Goal: Navigation & Orientation: Find specific page/section

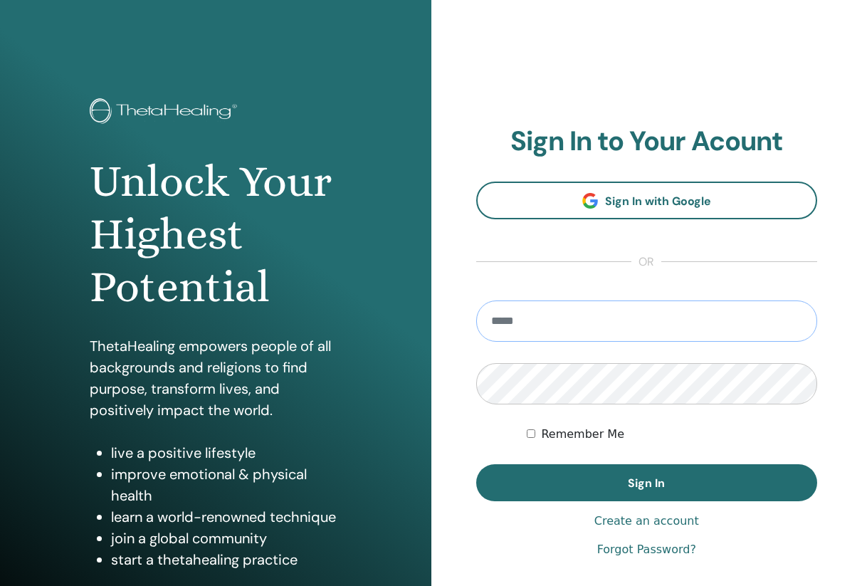
type input "**********"
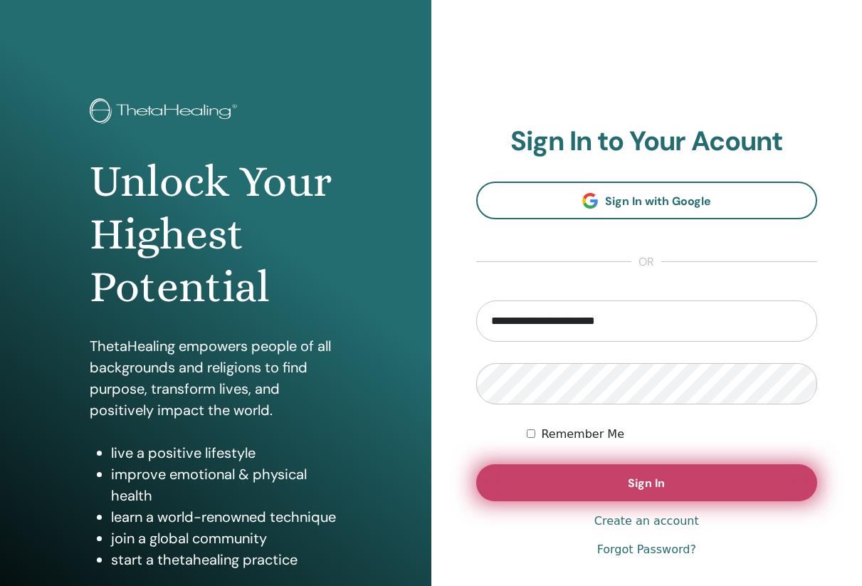
click at [590, 481] on button "Sign In" at bounding box center [647, 482] width 342 height 37
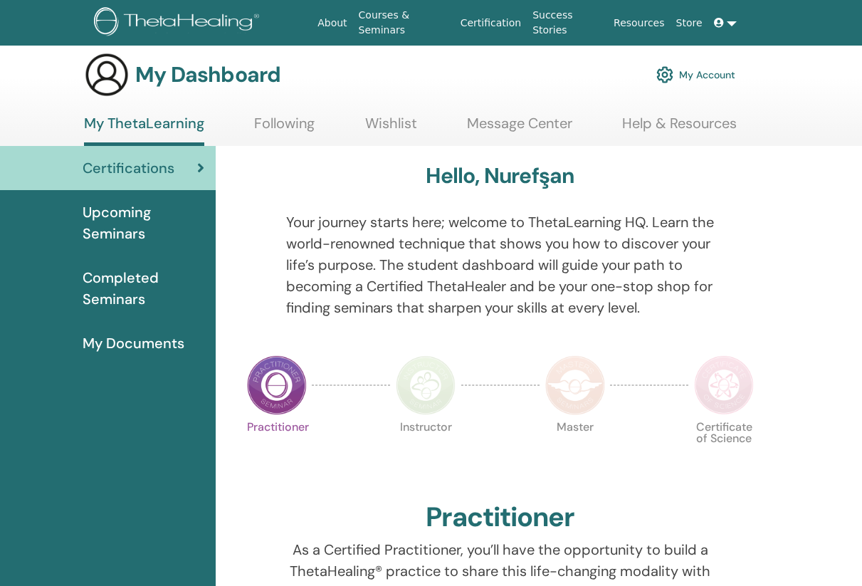
scroll to position [12, 0]
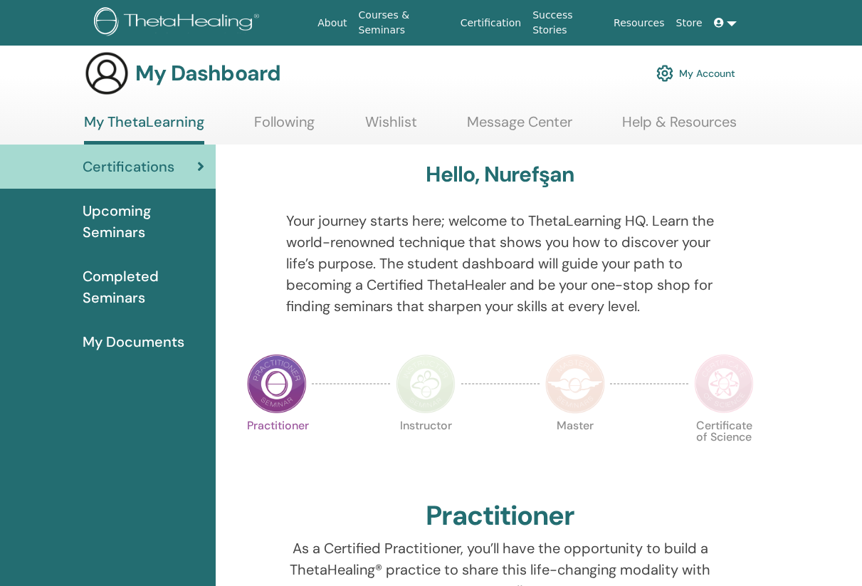
click at [123, 345] on span "My Documents" at bounding box center [134, 341] width 102 height 21
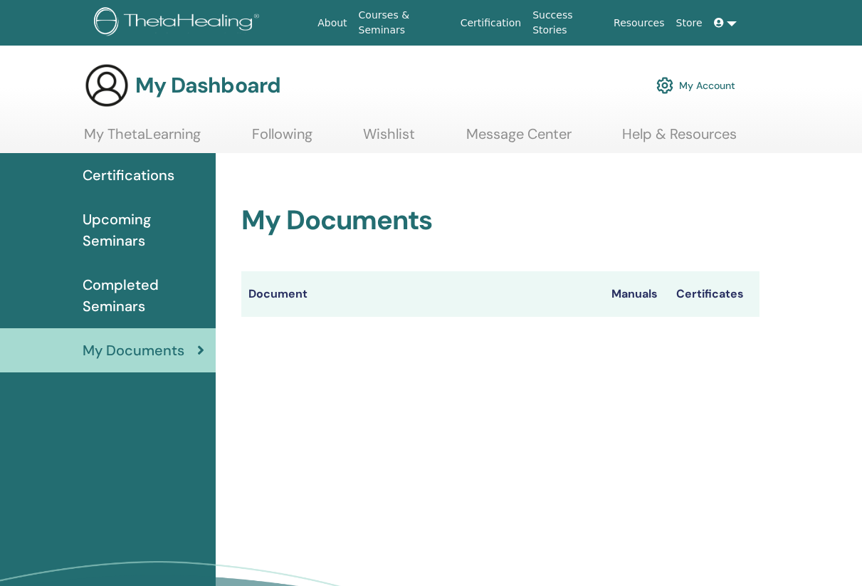
click at [284, 288] on th "Document" at bounding box center [422, 294] width 363 height 46
click at [627, 289] on th "Manuals" at bounding box center [637, 294] width 65 height 46
click at [706, 298] on th "Certificates" at bounding box center [714, 294] width 90 height 46
click at [126, 287] on span "Completed Seminars" at bounding box center [144, 295] width 122 height 43
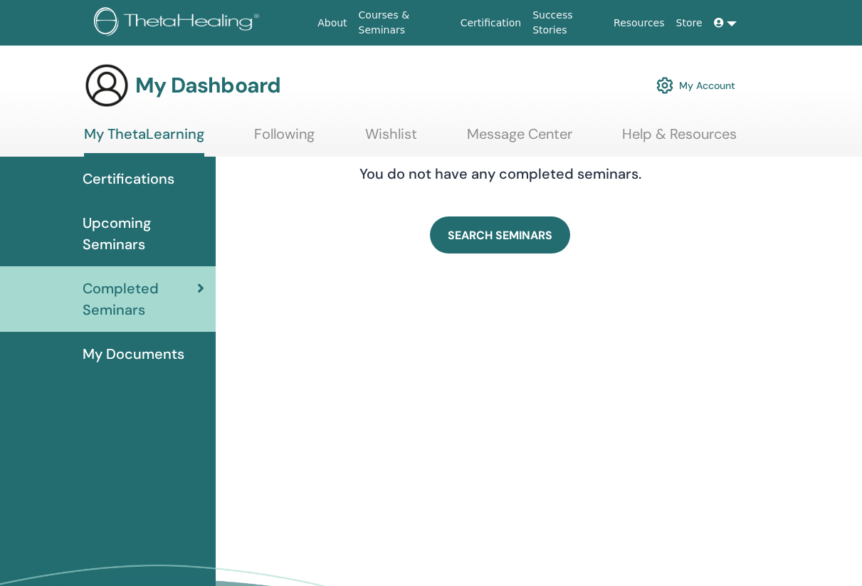
click at [123, 234] on span "Upcoming Seminars" at bounding box center [144, 233] width 122 height 43
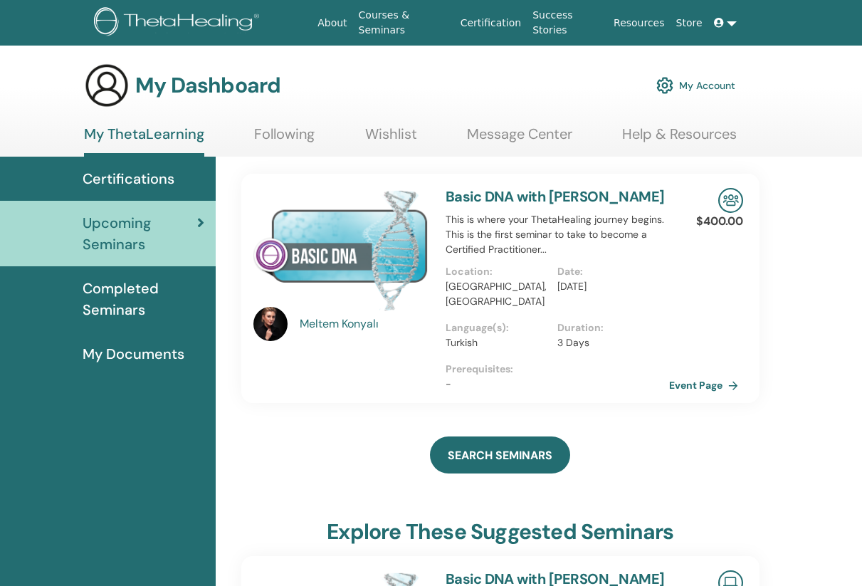
click at [130, 179] on span "Certifications" at bounding box center [129, 178] width 92 height 21
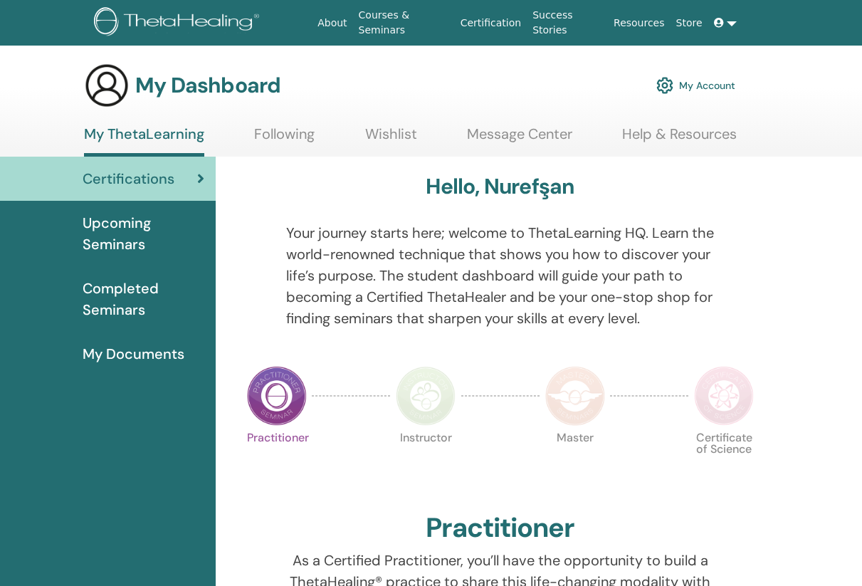
click at [283, 402] on img at bounding box center [277, 396] width 60 height 60
click at [277, 386] on img at bounding box center [277, 396] width 60 height 60
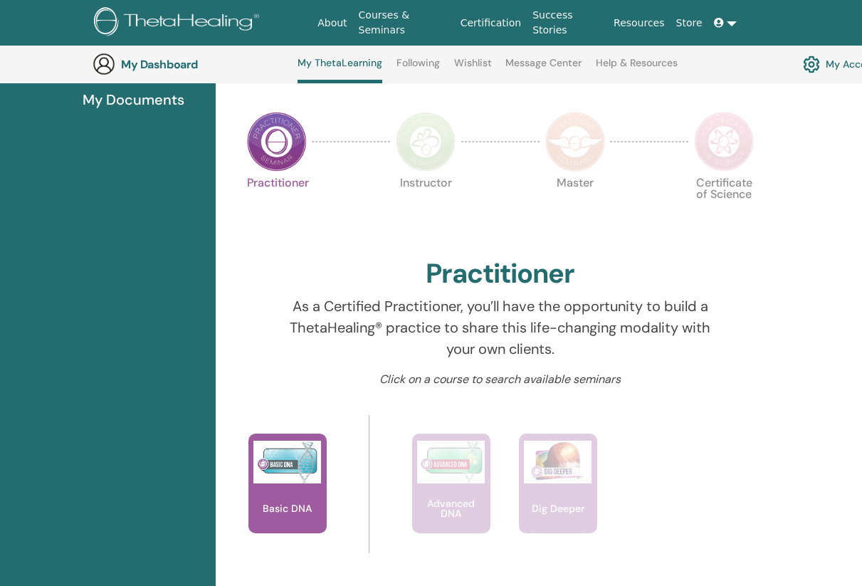
scroll to position [304, 0]
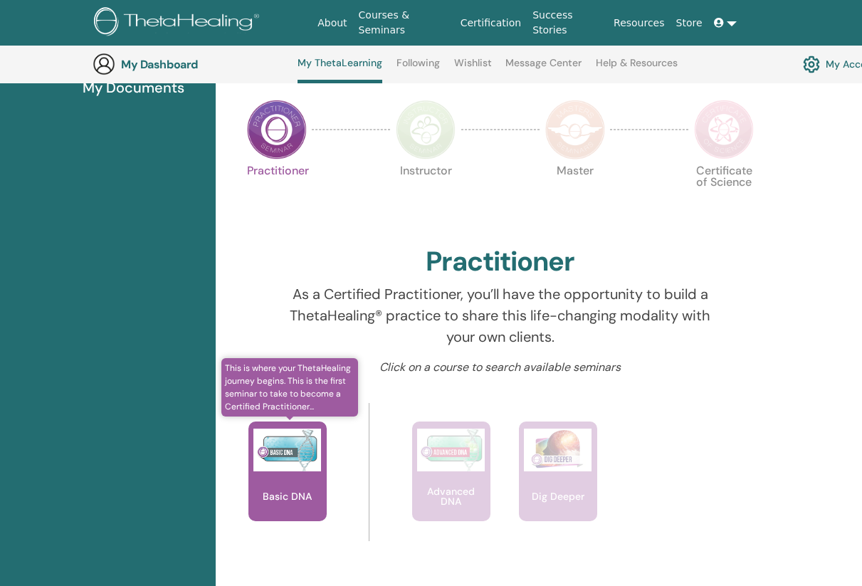
click at [298, 452] on img at bounding box center [288, 450] width 68 height 43
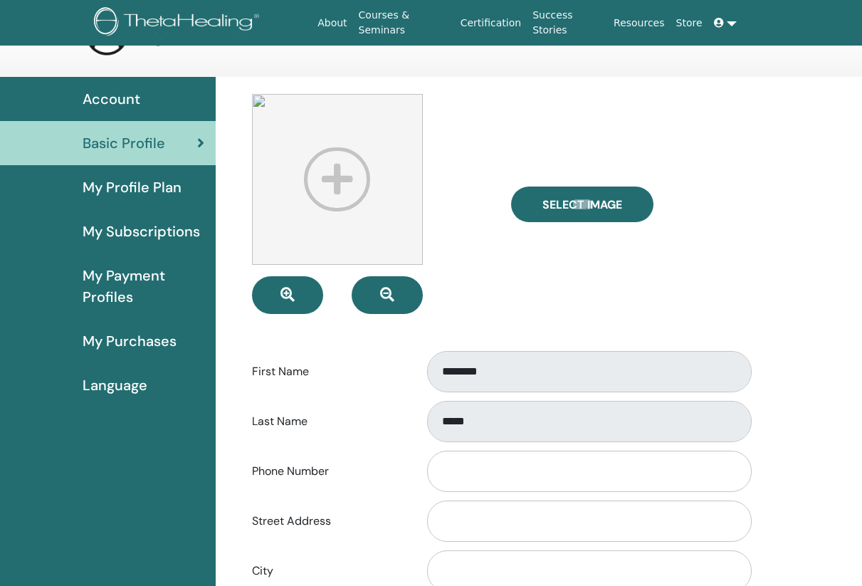
scroll to position [46, 0]
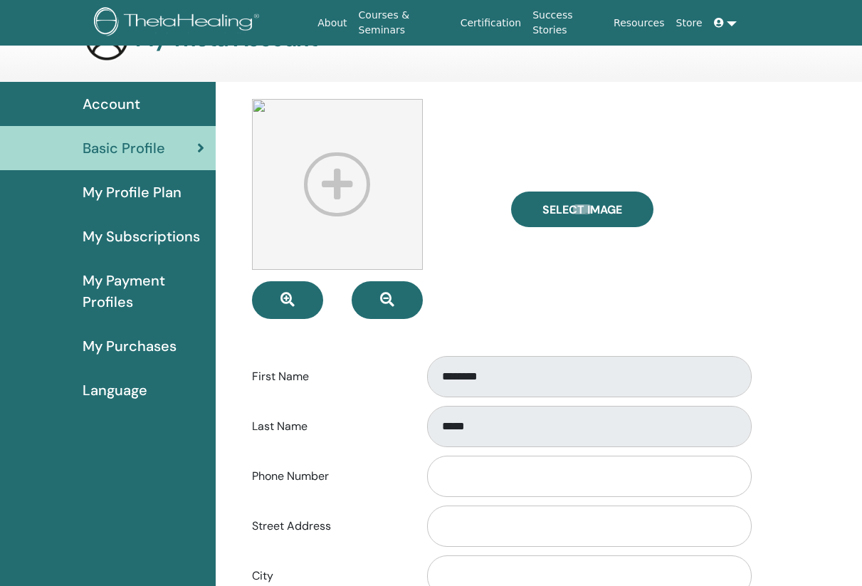
click at [148, 202] on span "My Profile Plan" at bounding box center [132, 192] width 99 height 21
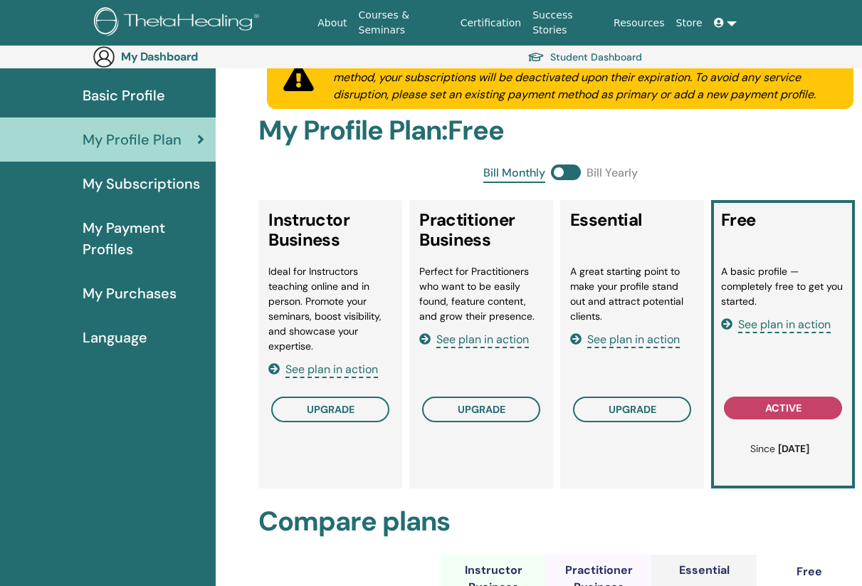
scroll to position [136, 0]
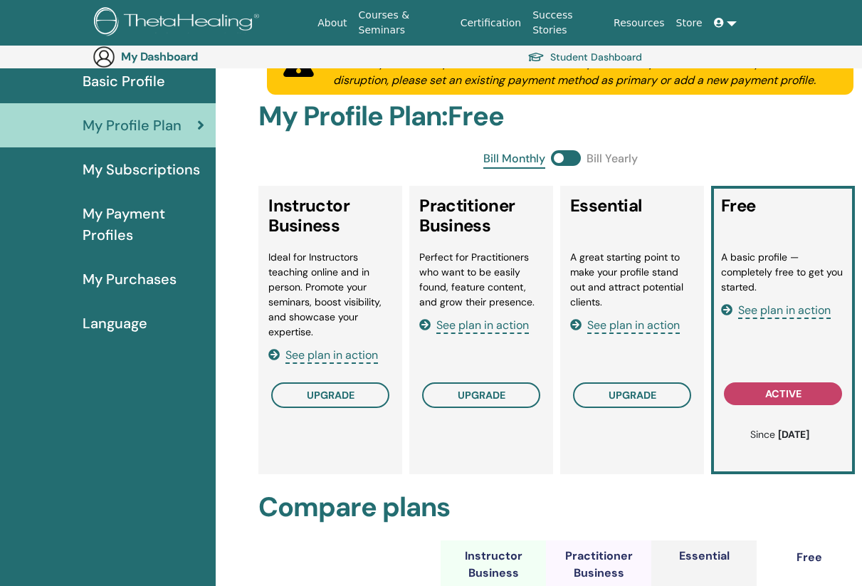
click at [141, 177] on span "My Subscriptions" at bounding box center [141, 169] width 117 height 21
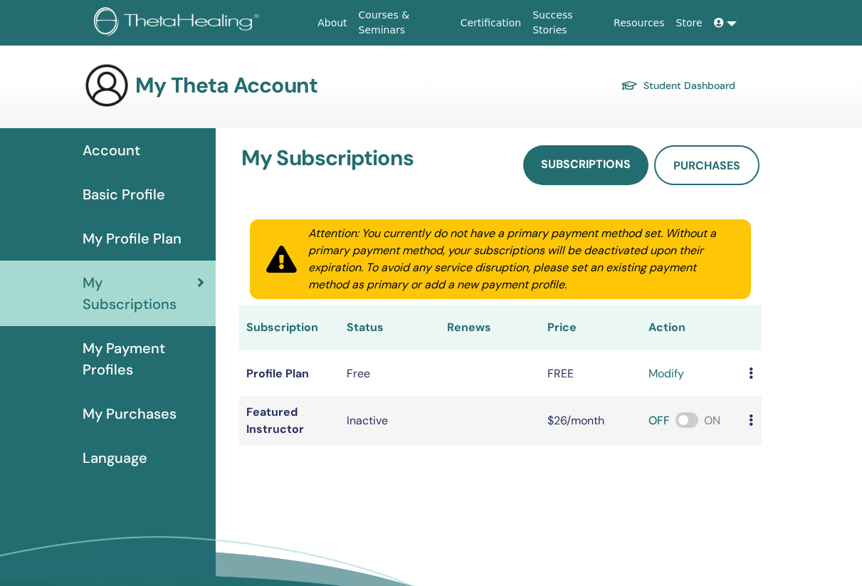
click at [126, 350] on span "My Payment Profiles" at bounding box center [144, 359] width 122 height 43
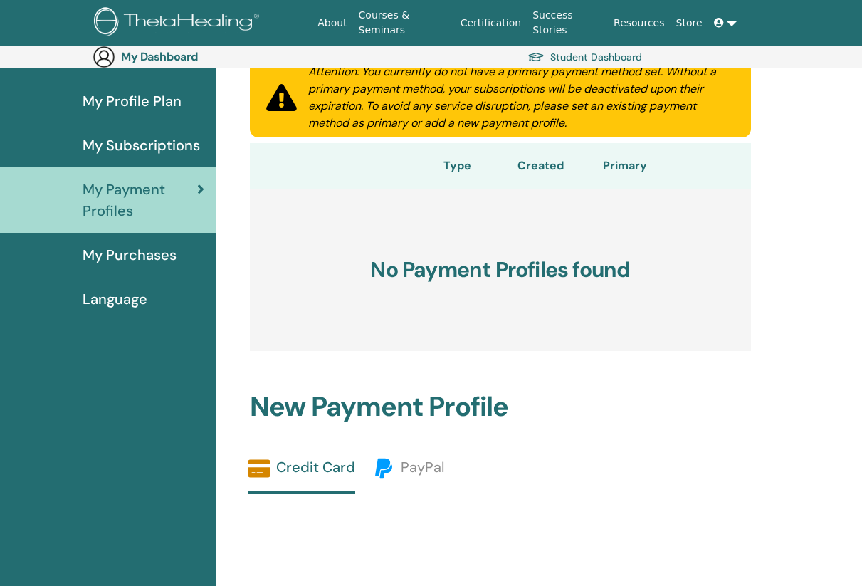
scroll to position [120, 0]
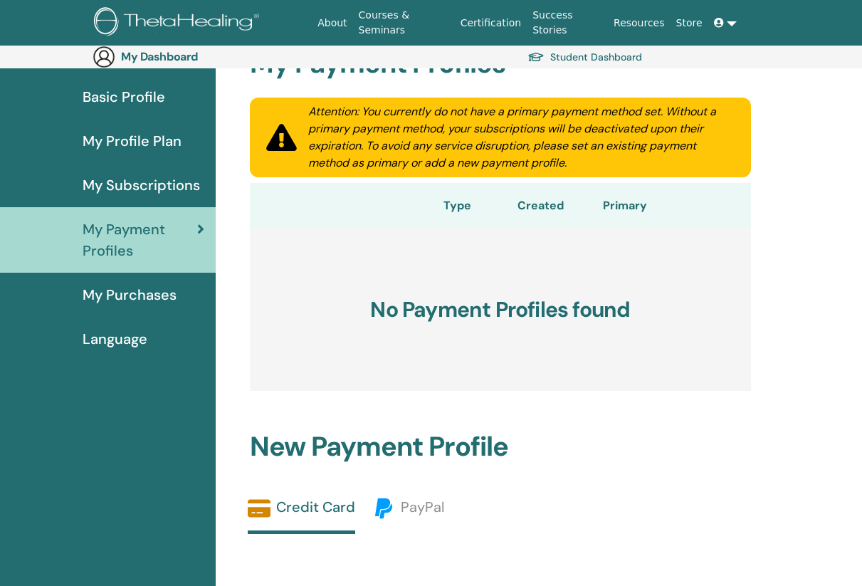
click at [127, 302] on span "My Purchases" at bounding box center [130, 294] width 94 height 21
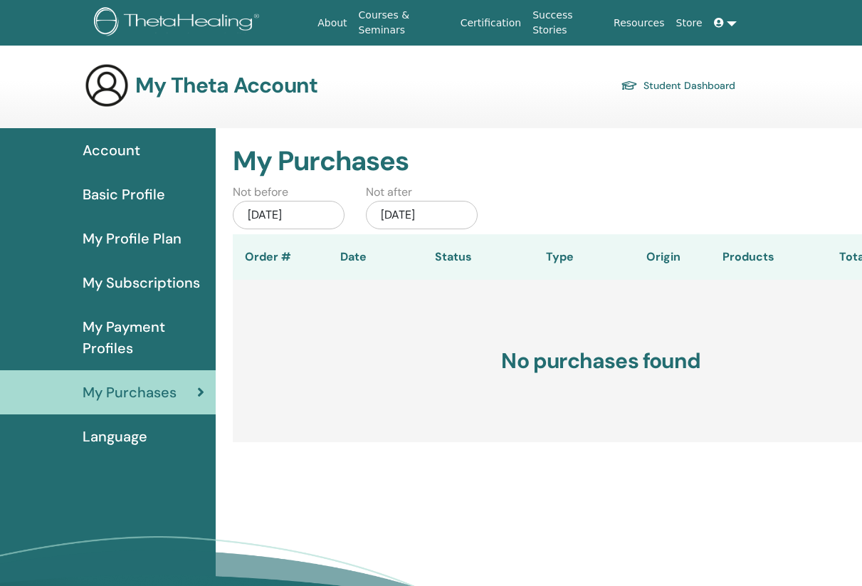
click at [117, 431] on span "Language" at bounding box center [115, 436] width 65 height 21
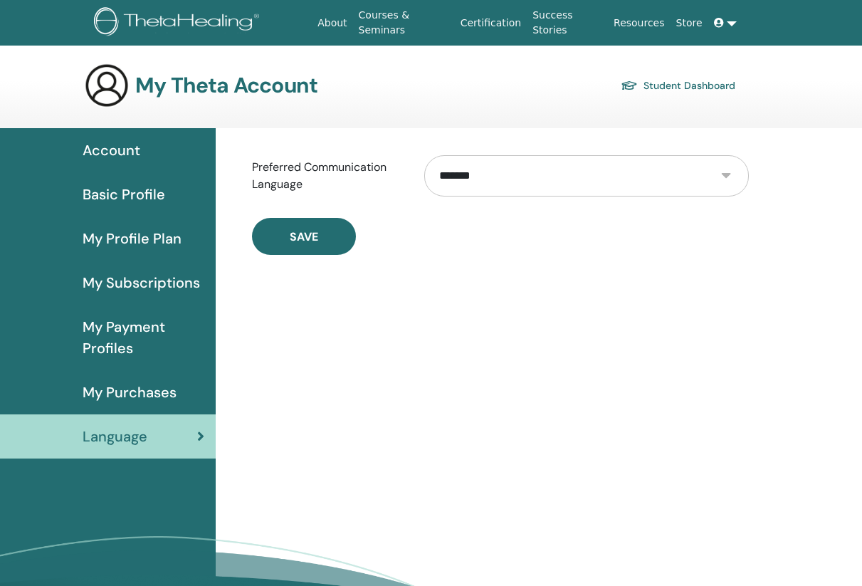
click at [128, 188] on span "Basic Profile" at bounding box center [124, 194] width 83 height 21
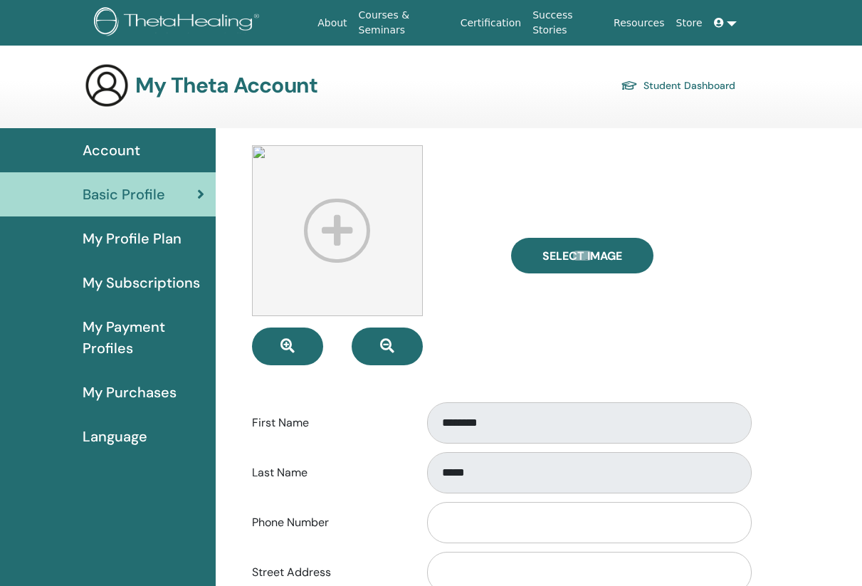
click at [126, 136] on link "Account" at bounding box center [108, 150] width 216 height 44
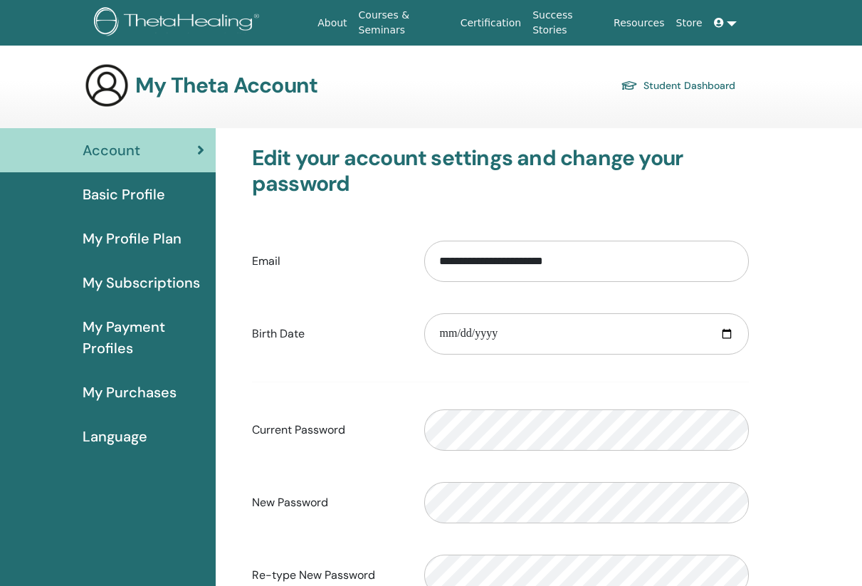
click at [716, 75] on link "Student Dashboard" at bounding box center [678, 85] width 115 height 20
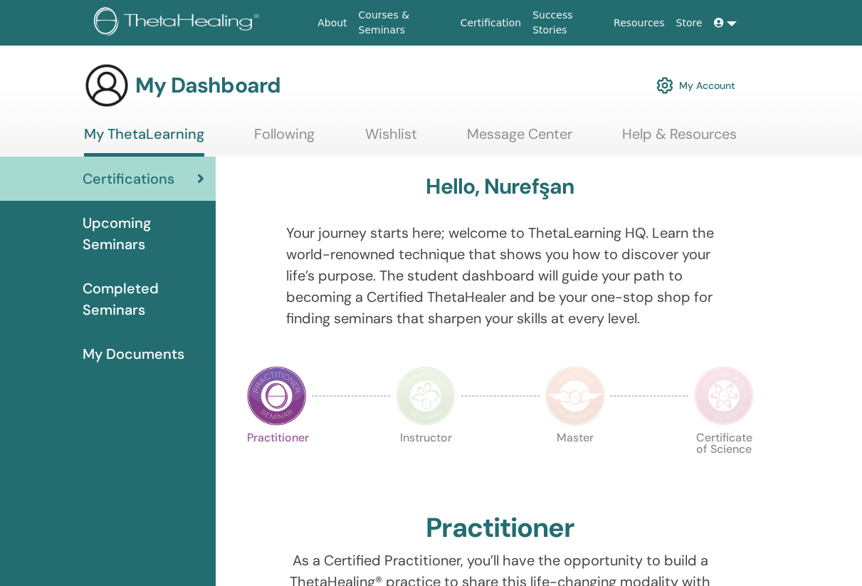
click at [303, 142] on link "Following" at bounding box center [284, 139] width 61 height 28
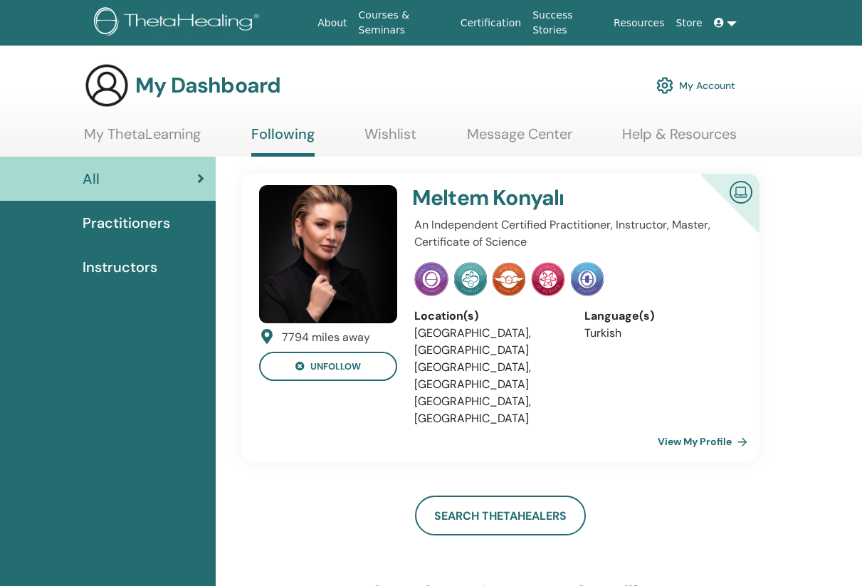
click at [455, 203] on h4 "Meltem Konyalı" at bounding box center [545, 198] width 267 height 26
click at [392, 135] on link "Wishlist" at bounding box center [391, 139] width 52 height 28
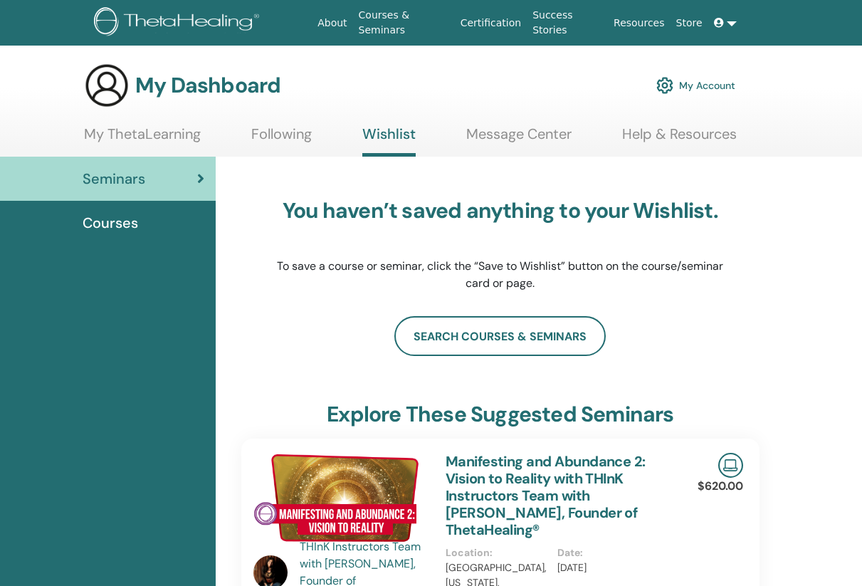
click at [498, 148] on link "Message Center" at bounding box center [518, 139] width 105 height 28
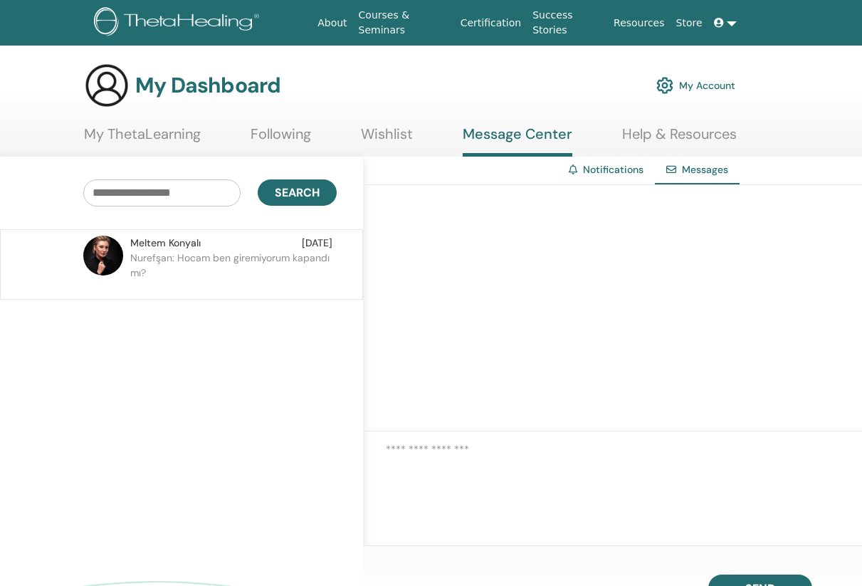
click at [231, 254] on p "Nurefşan: Hocam ben giremiyorum kapandı mı?" at bounding box center [233, 272] width 207 height 43
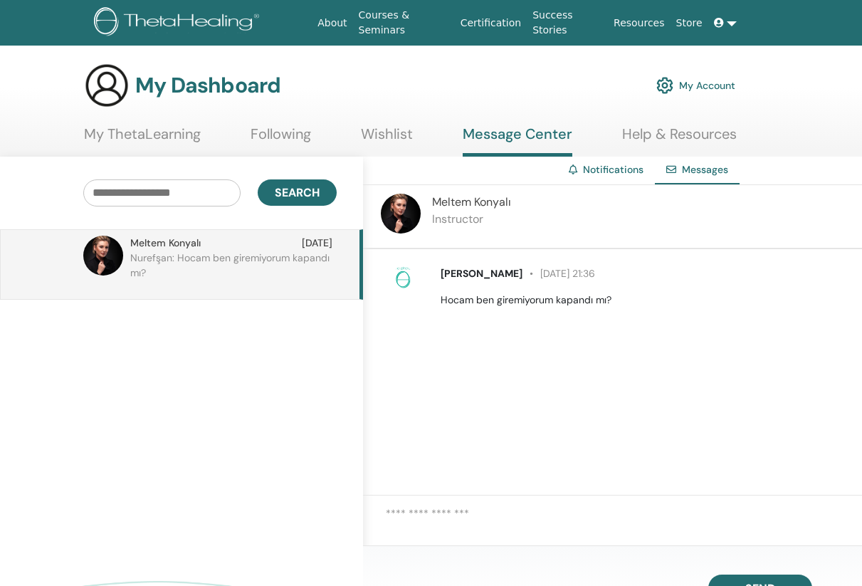
click at [674, 131] on link "Help & Resources" at bounding box center [679, 139] width 115 height 28
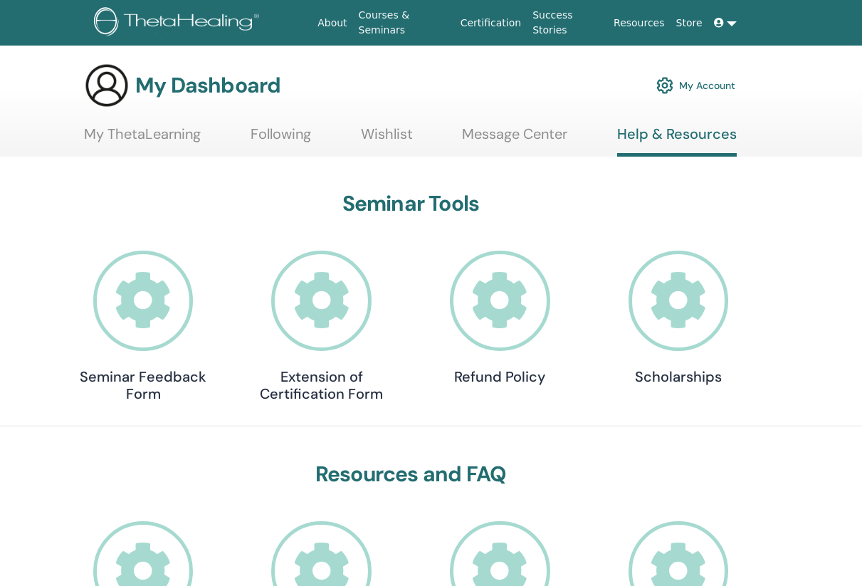
click at [184, 95] on h3 "My Dashboard" at bounding box center [207, 86] width 145 height 26
click at [184, 86] on h3 "My Dashboard" at bounding box center [207, 86] width 145 height 26
